Goal: Information Seeking & Learning: Learn about a topic

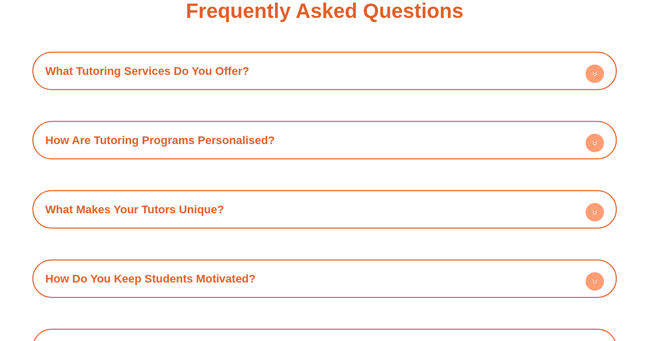
scroll to position [3387, 0]
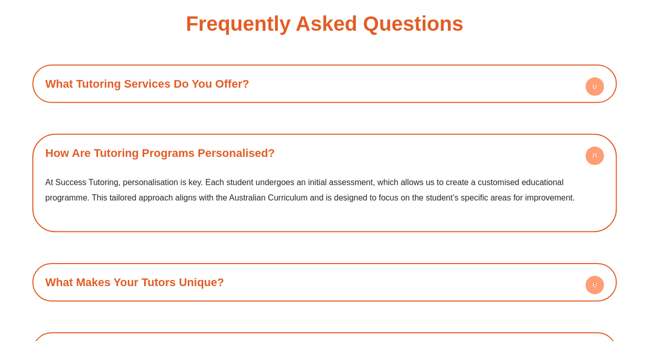
click at [357, 139] on div "How Are Tutoring Programs Personalised?" at bounding box center [324, 153] width 574 height 28
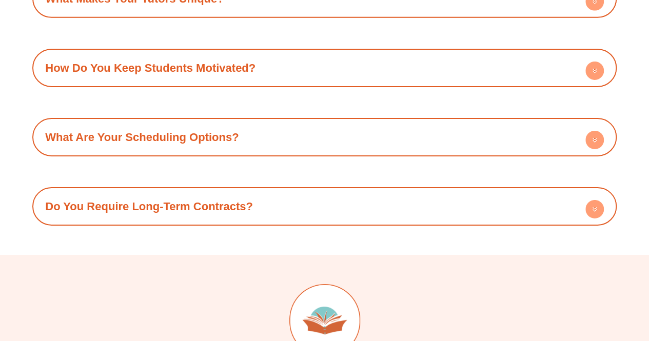
scroll to position [3619, 0]
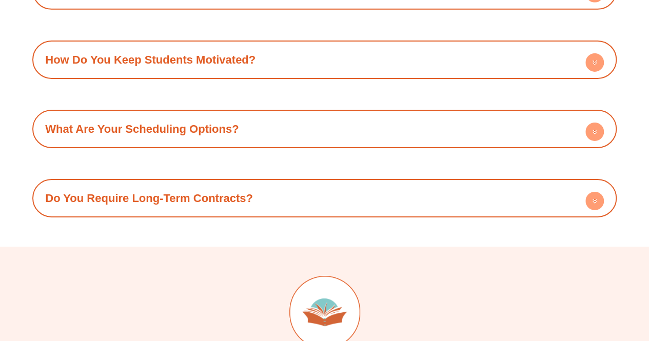
click at [346, 115] on div "What Are Your Scheduling Options?" at bounding box center [324, 129] width 574 height 28
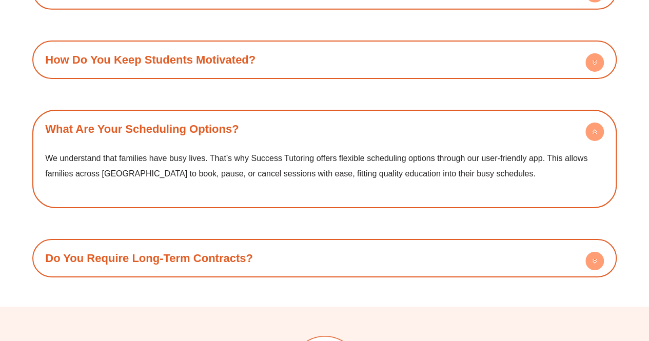
click at [346, 115] on div "What Are Your Scheduling Options?" at bounding box center [324, 129] width 574 height 28
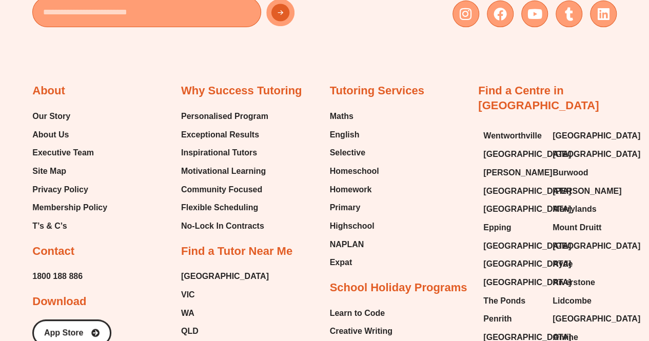
scroll to position [4006, 0]
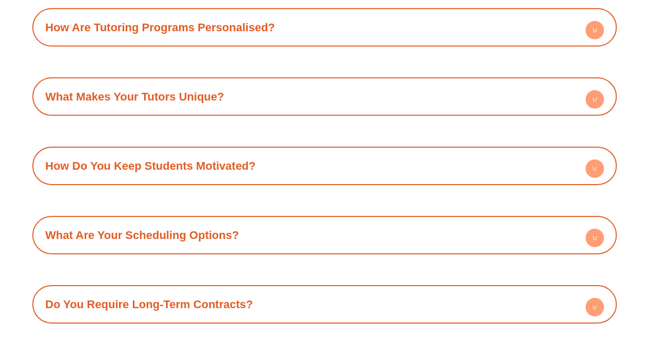
scroll to position [3513, 0]
click at [255, 82] on div "What Makes Your Tutors Unique?" at bounding box center [324, 96] width 574 height 28
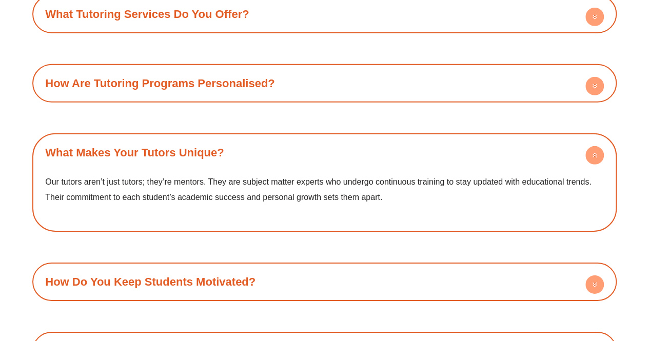
scroll to position [3457, 0]
click at [239, 77] on link "How Are Tutoring Programs Personalised?" at bounding box center [159, 83] width 229 height 13
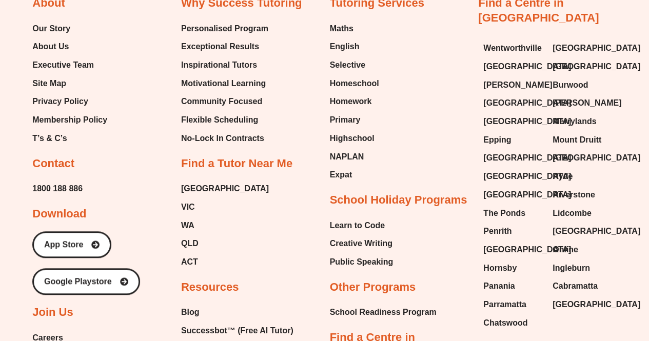
scroll to position [4217, 0]
